Goal: Book appointment/travel/reservation

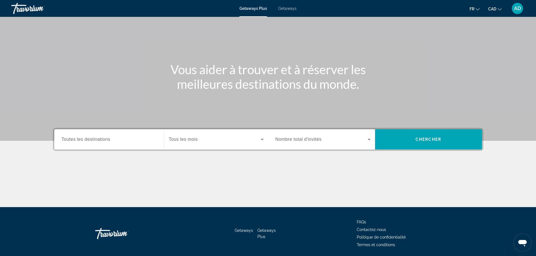
scroll to position [48, 0]
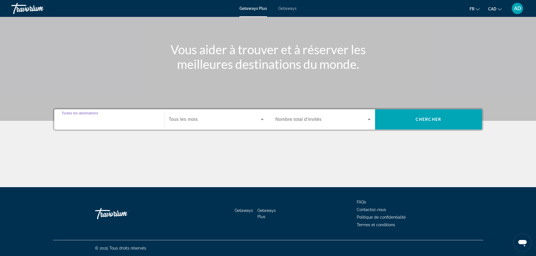
click at [121, 119] on input "Destination Toutes les destinations" at bounding box center [109, 119] width 95 height 7
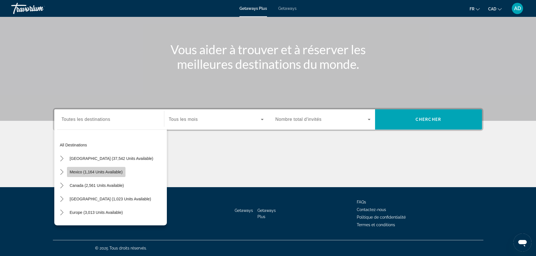
click at [121, 172] on span "Mexico (1,164 units available)" at bounding box center [96, 172] width 53 height 4
type input "**********"
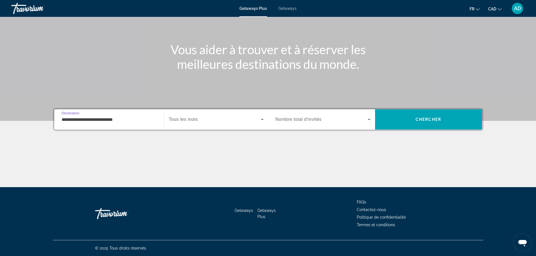
click at [261, 121] on icon "Search widget" at bounding box center [262, 119] width 7 height 7
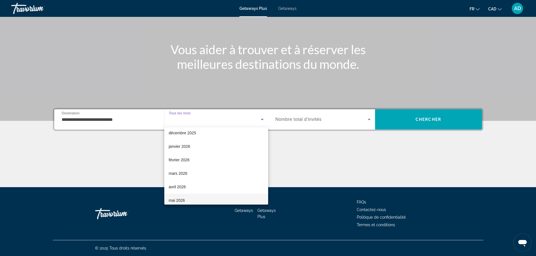
scroll to position [84, 0]
click at [185, 132] on span "mars 2026" at bounding box center [178, 133] width 19 height 7
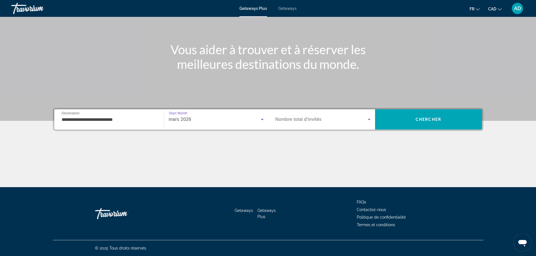
click at [368, 119] on icon "Search widget" at bounding box center [368, 119] width 3 height 1
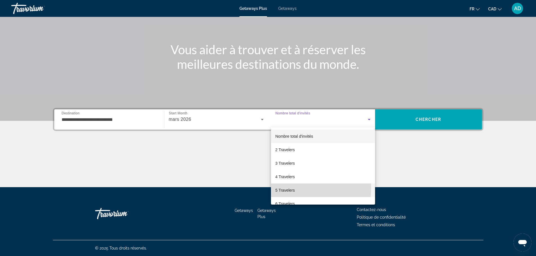
click at [285, 188] on span "5 Travelers" at bounding box center [284, 190] width 19 height 7
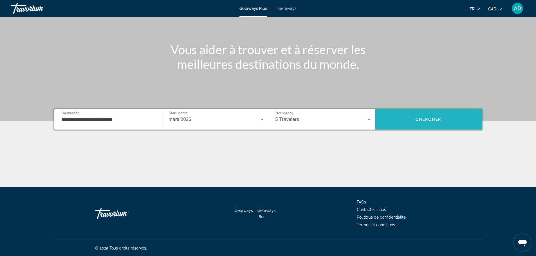
click at [416, 119] on span "Chercher" at bounding box center [428, 119] width 26 height 4
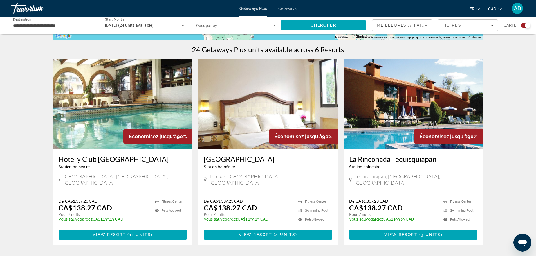
scroll to position [169, 0]
click at [110, 103] on img "Main content" at bounding box center [123, 104] width 140 height 90
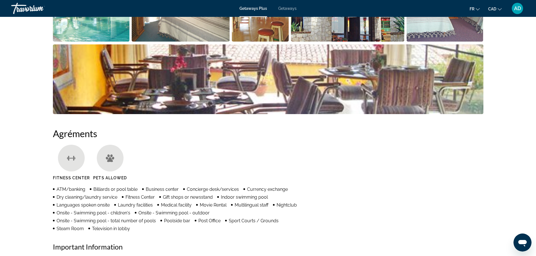
scroll to position [281, 0]
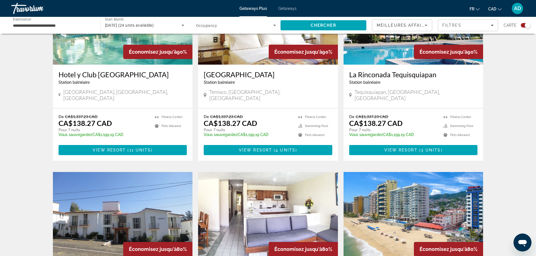
scroll to position [365, 0]
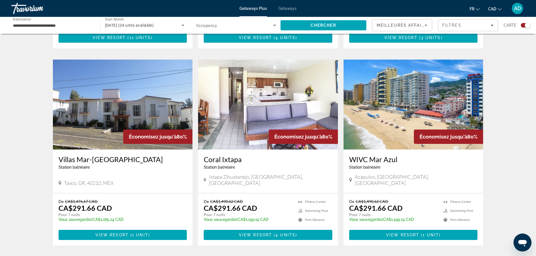
click at [386, 105] on img "Main content" at bounding box center [413, 105] width 140 height 90
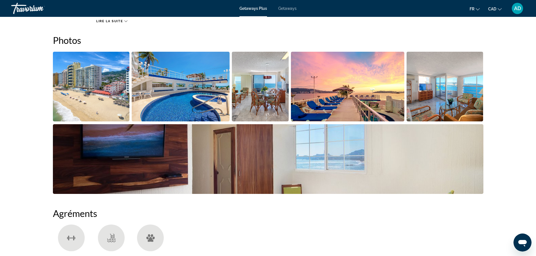
scroll to position [225, 0]
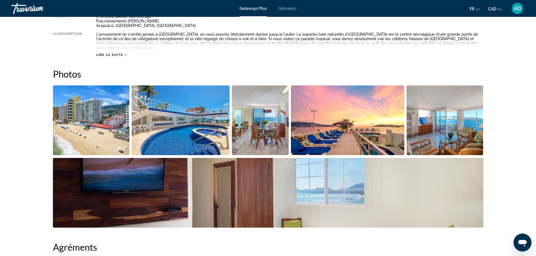
click at [428, 133] on img "Open full-screen image slider" at bounding box center [444, 120] width 77 height 70
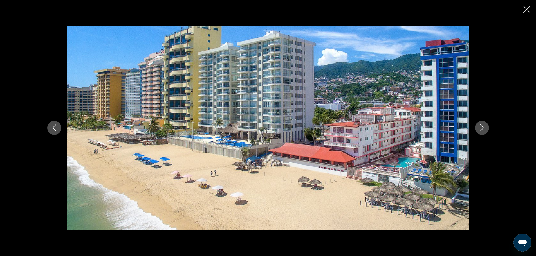
click at [482, 126] on icon "Next image" at bounding box center [481, 128] width 7 height 7
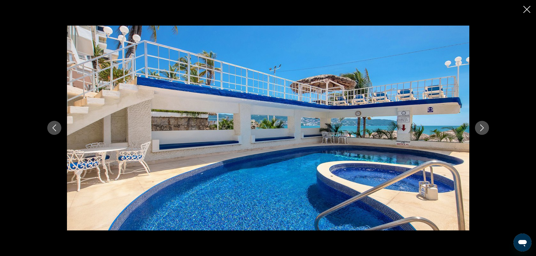
click at [482, 126] on icon "Next image" at bounding box center [481, 128] width 7 height 7
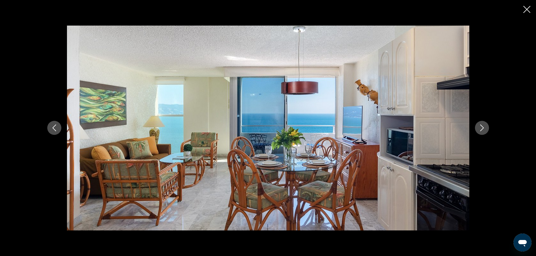
click at [482, 126] on icon "Next image" at bounding box center [481, 128] width 7 height 7
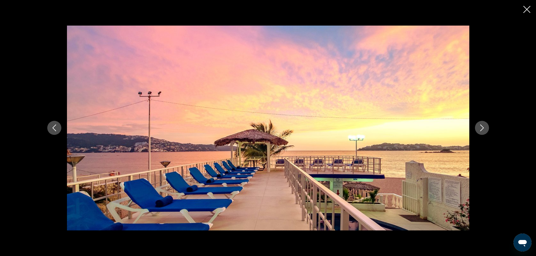
click at [482, 126] on icon "Next image" at bounding box center [481, 128] width 7 height 7
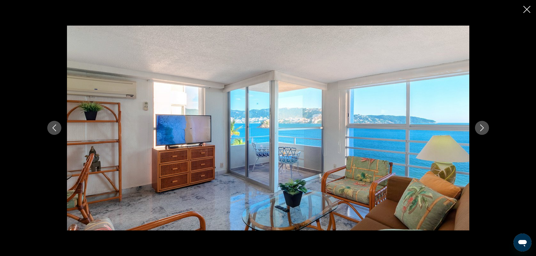
click at [482, 126] on icon "Next image" at bounding box center [481, 128] width 7 height 7
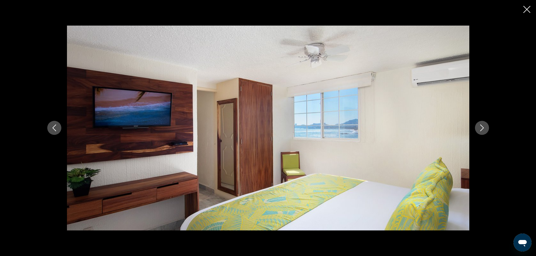
click at [482, 126] on icon "Next image" at bounding box center [481, 128] width 7 height 7
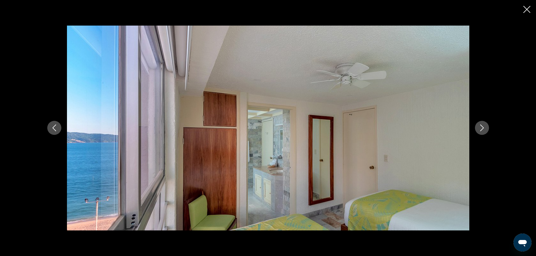
click at [482, 126] on icon "Next image" at bounding box center [481, 128] width 7 height 7
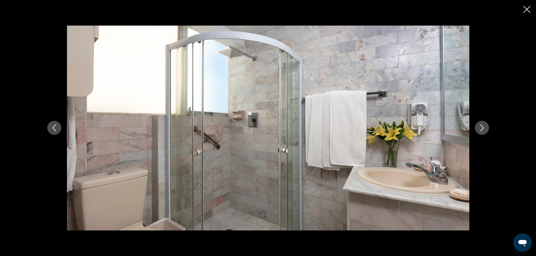
click at [482, 126] on icon "Next image" at bounding box center [481, 128] width 7 height 7
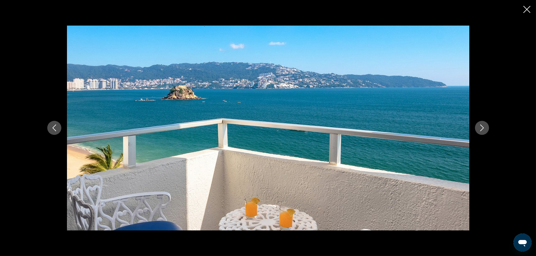
click at [482, 126] on icon "Next image" at bounding box center [481, 128] width 7 height 7
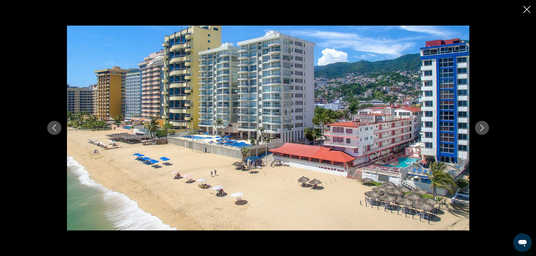
scroll to position [478, 0]
click at [526, 9] on icon "Close slideshow" at bounding box center [526, 9] width 7 height 7
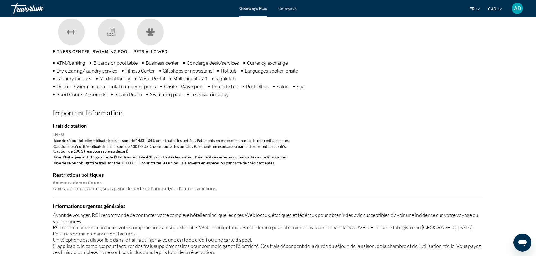
scroll to position [442, 0]
